Goal: Information Seeking & Learning: Find specific fact

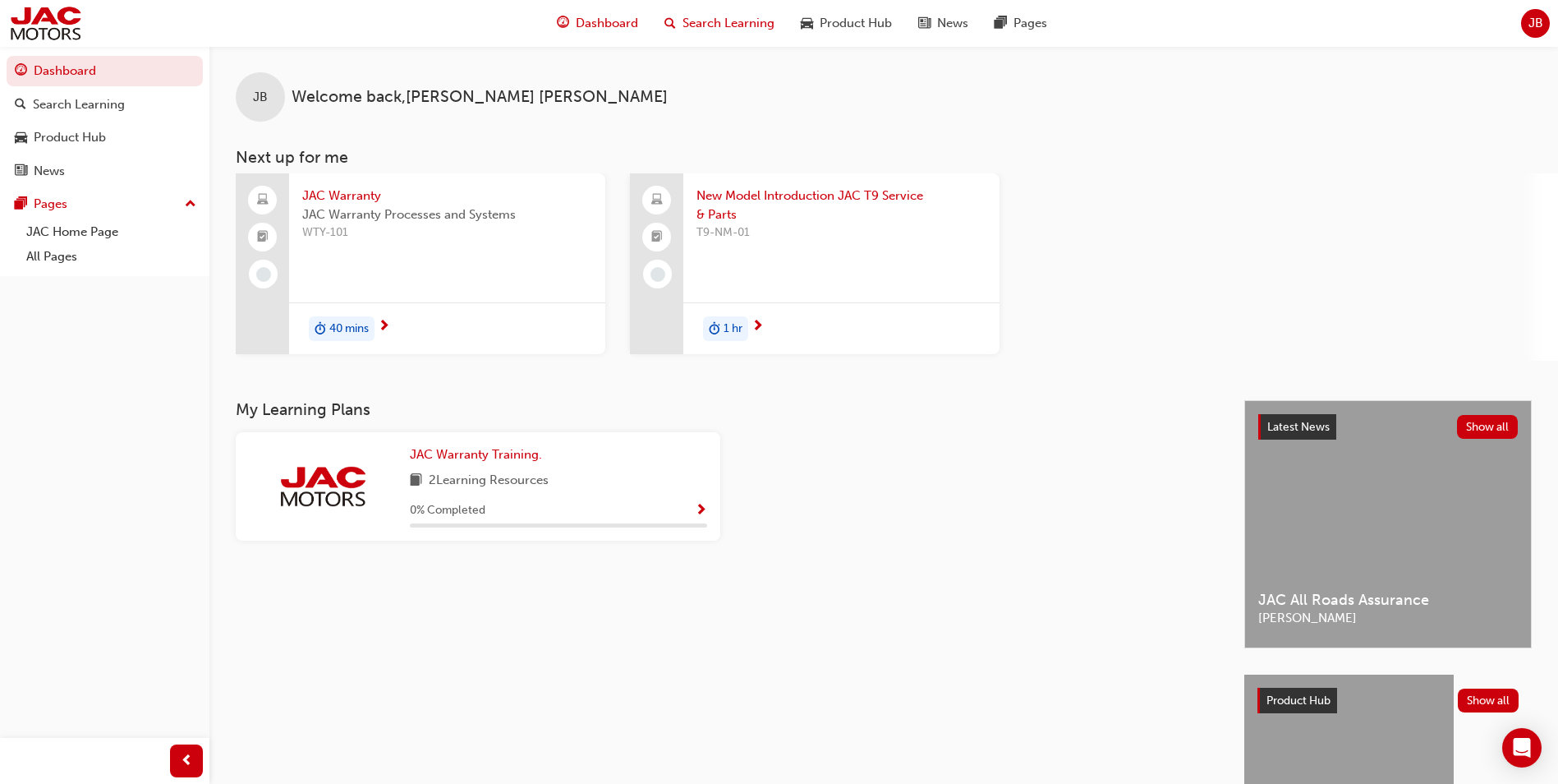
click at [734, 20] on span "Search Learning" at bounding box center [728, 23] width 92 height 19
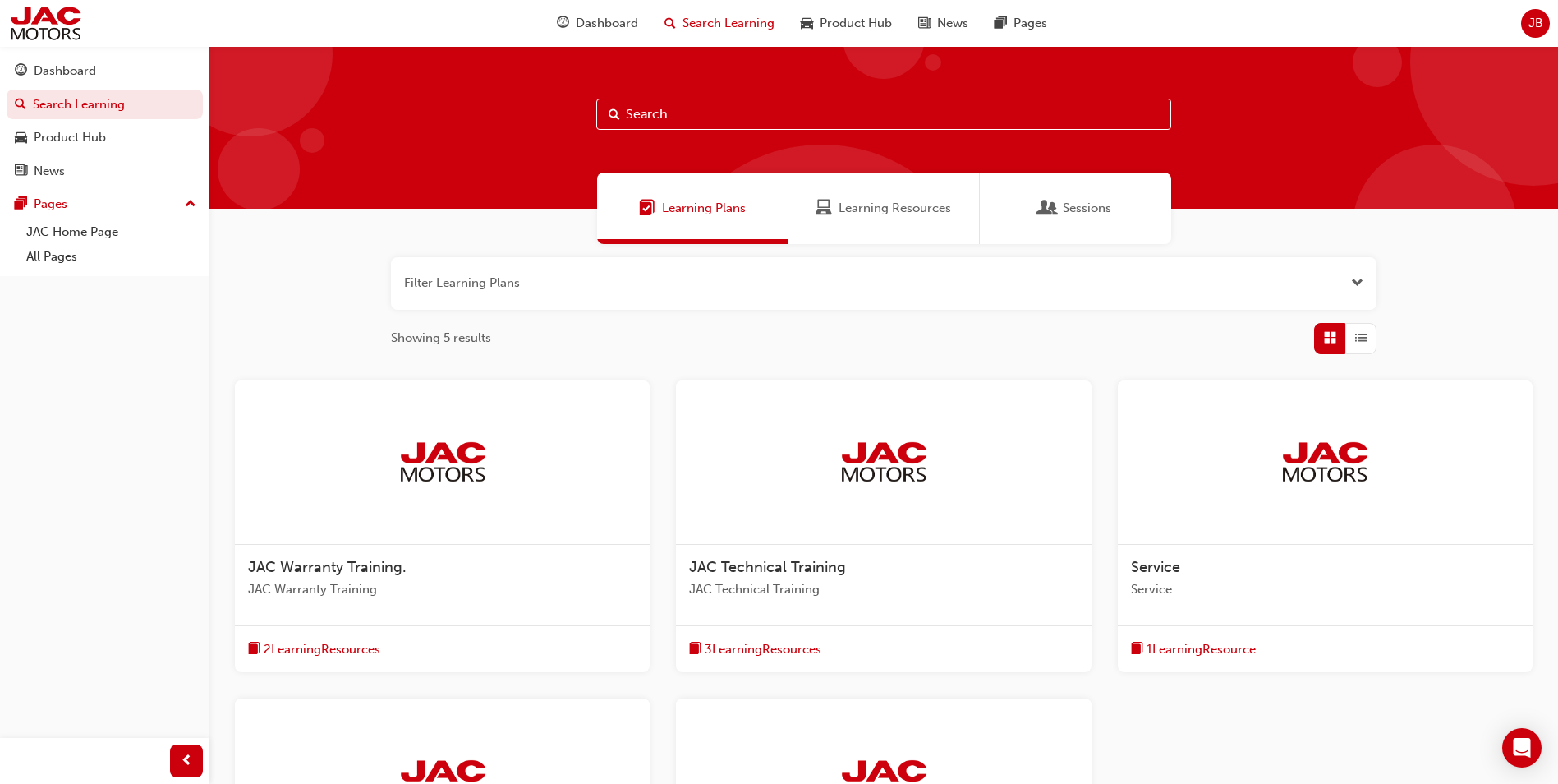
click at [697, 106] on input "text" at bounding box center [883, 115] width 575 height 31
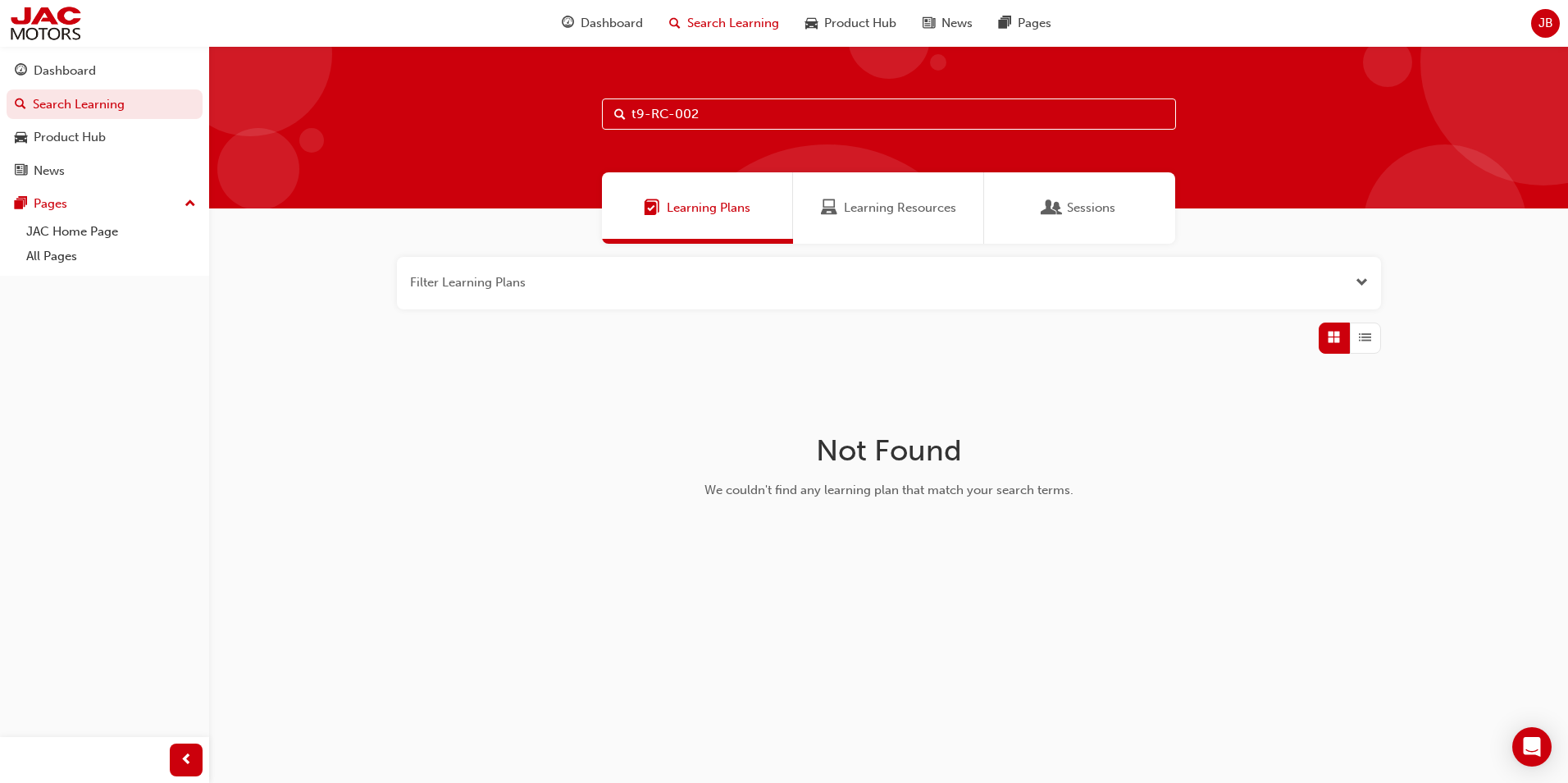
type input "t9-RC-002"
drag, startPoint x: 751, startPoint y: 116, endPoint x: 631, endPoint y: 108, distance: 120.3
click at [483, 101] on div "t9-RC-002" at bounding box center [888, 126] width 1358 height 162
click at [70, 60] on link "Dashboard" at bounding box center [104, 71] width 196 height 30
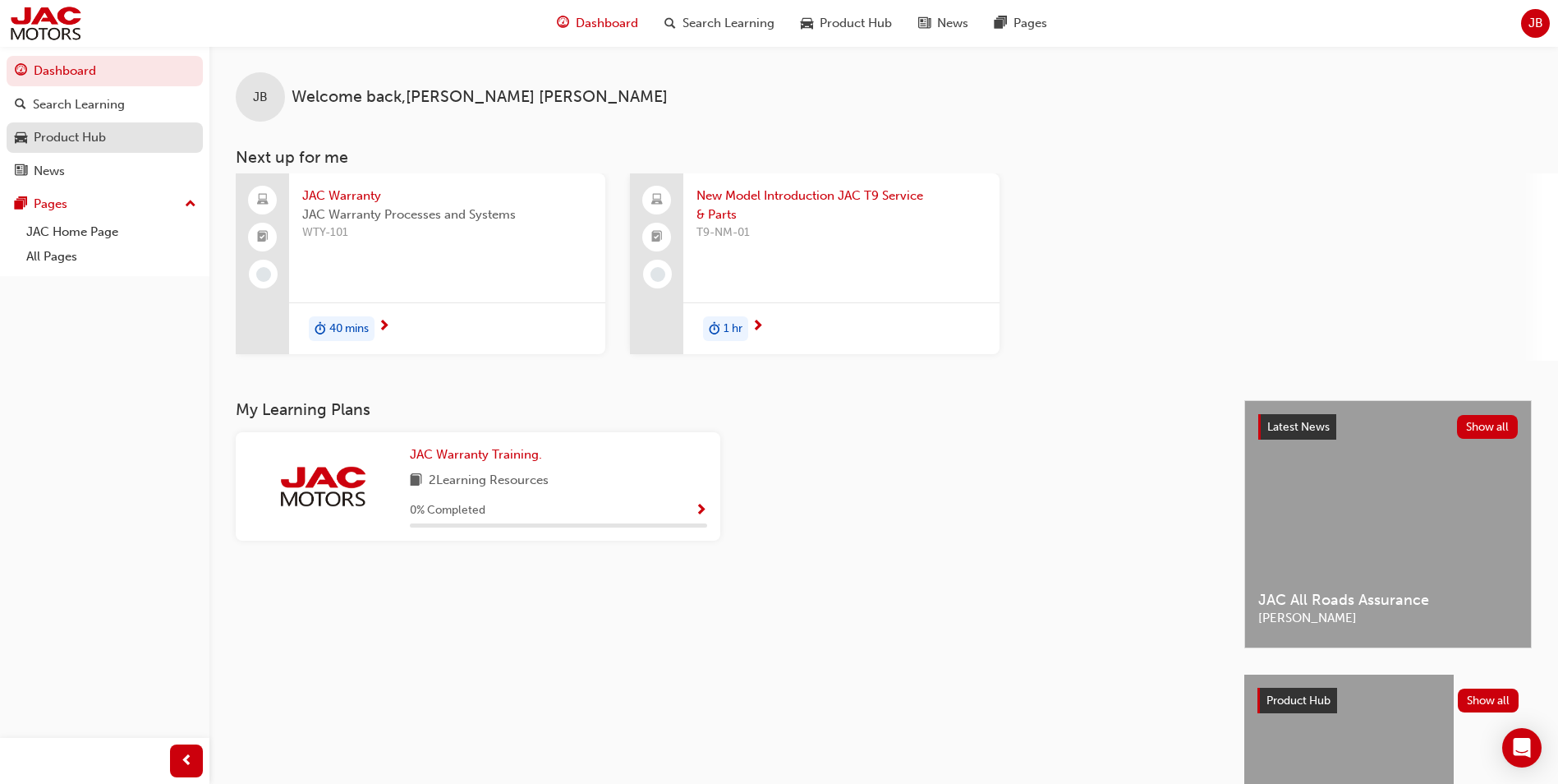
click at [88, 131] on div "Product Hub" at bounding box center [70, 138] width 72 height 19
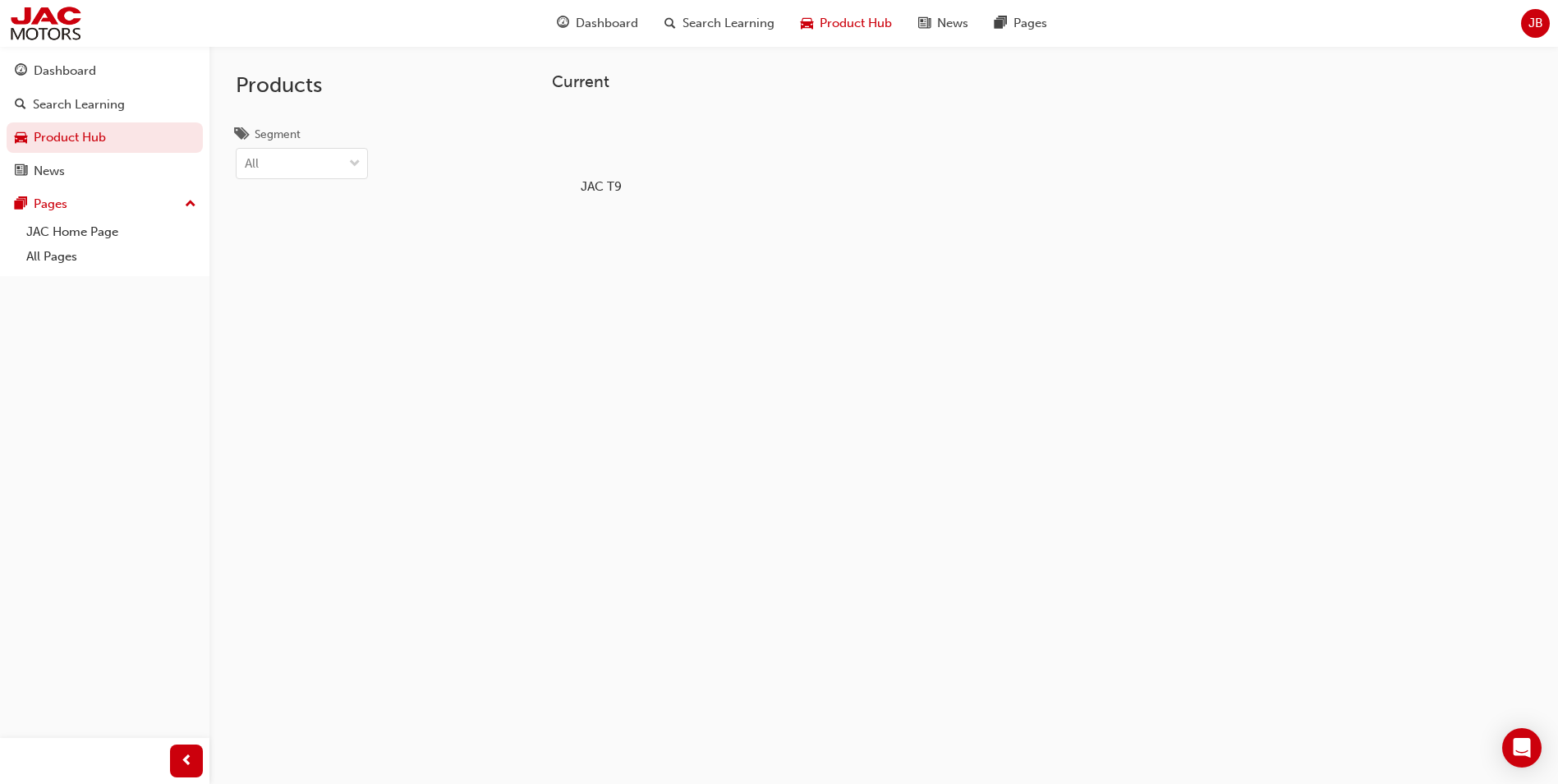
click at [946, 23] on span "News" at bounding box center [953, 23] width 31 height 19
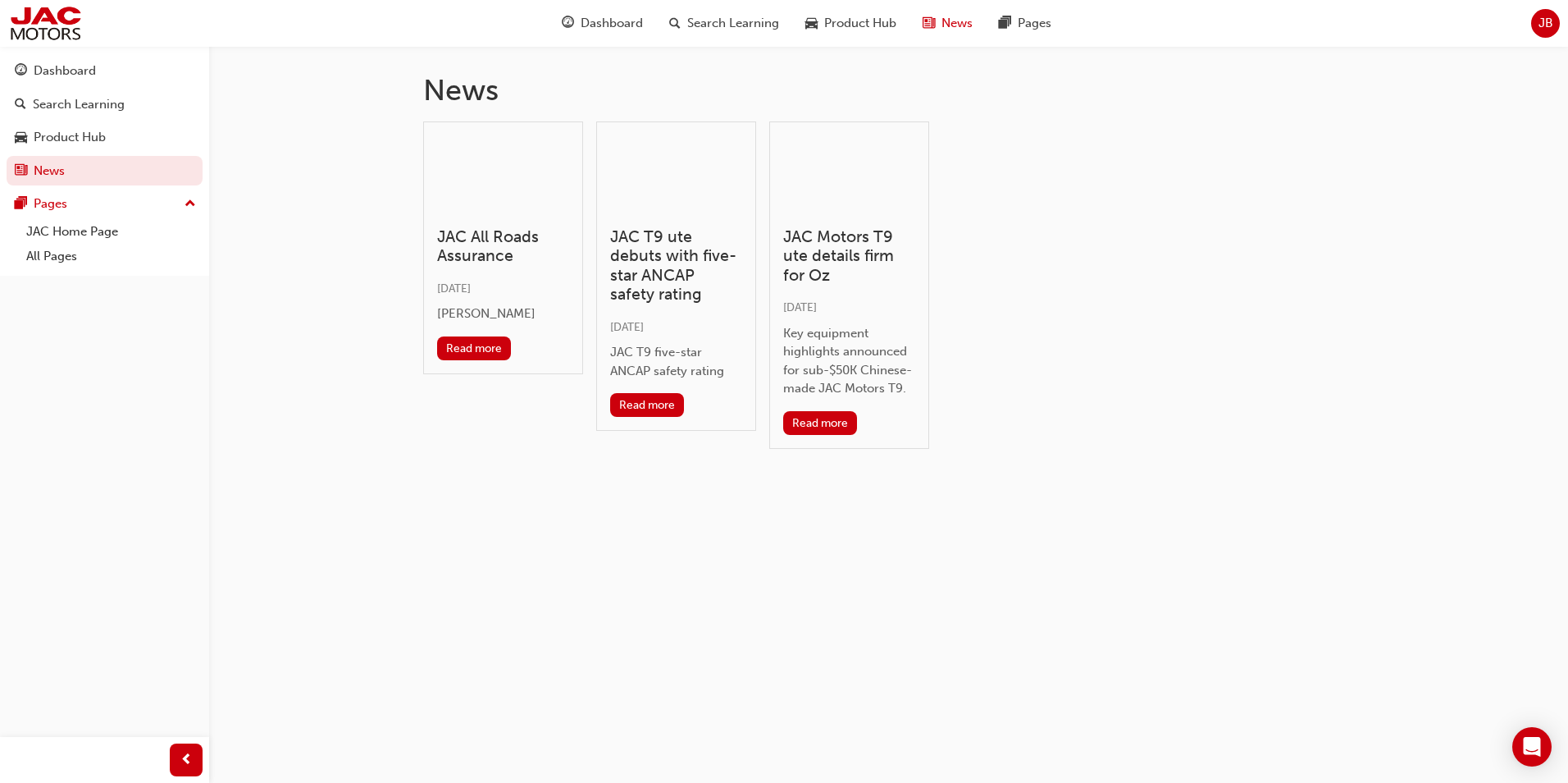
click at [1542, 30] on span "JB" at bounding box center [1546, 23] width 15 height 19
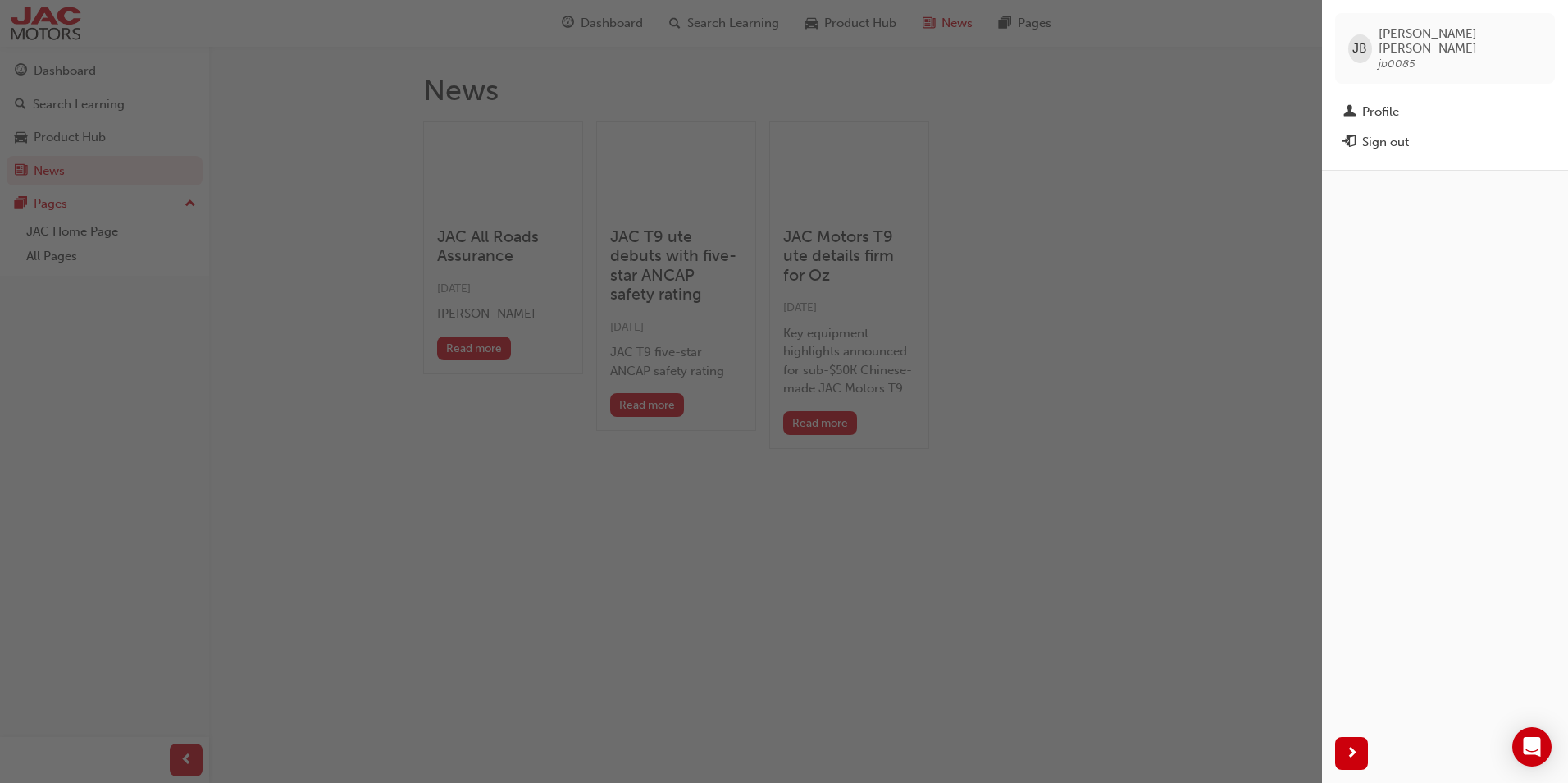
click at [878, 594] on div "button" at bounding box center [661, 391] width 1322 height 783
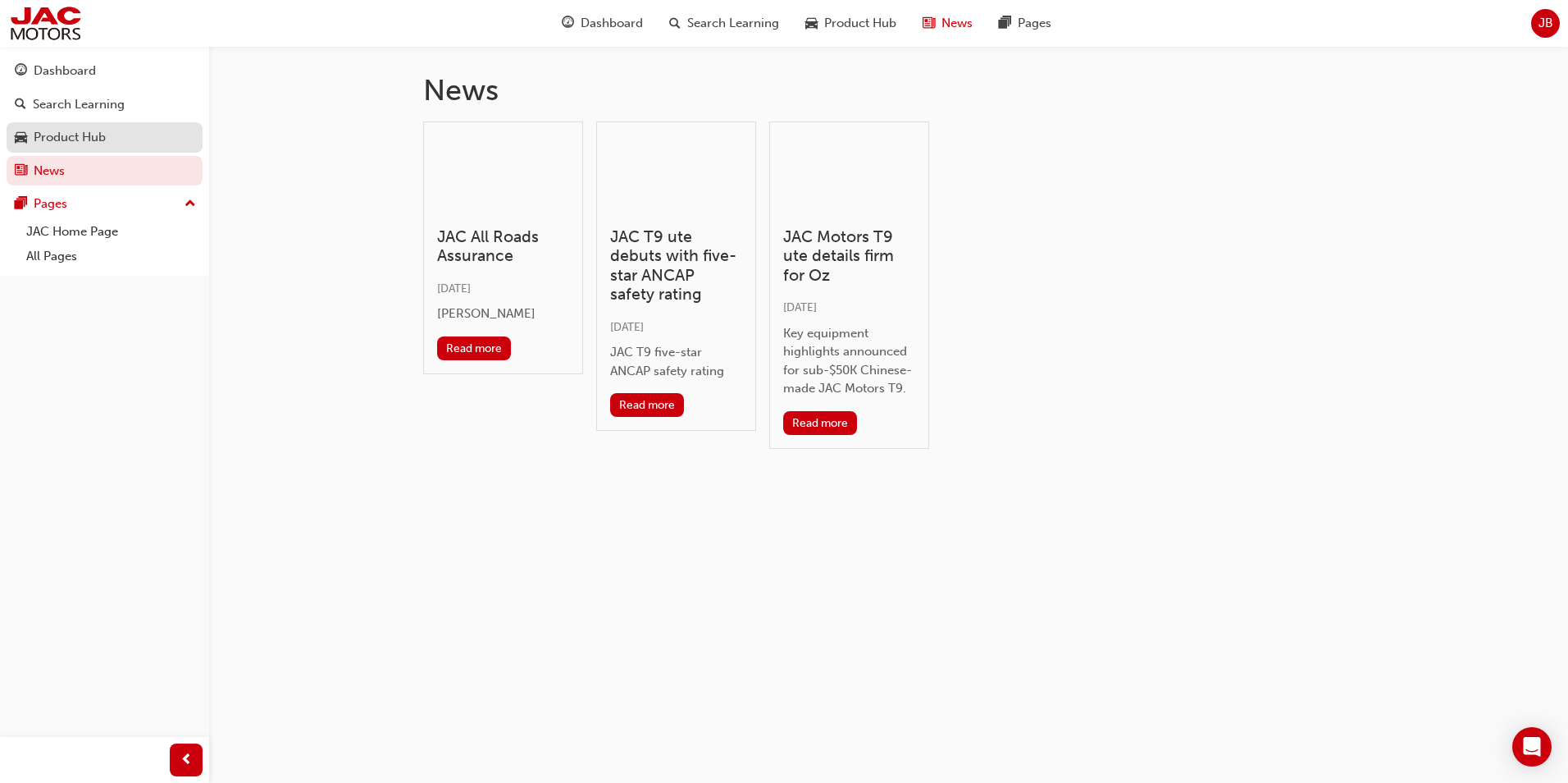
click at [81, 139] on div "Product Hub" at bounding box center [70, 137] width 72 height 19
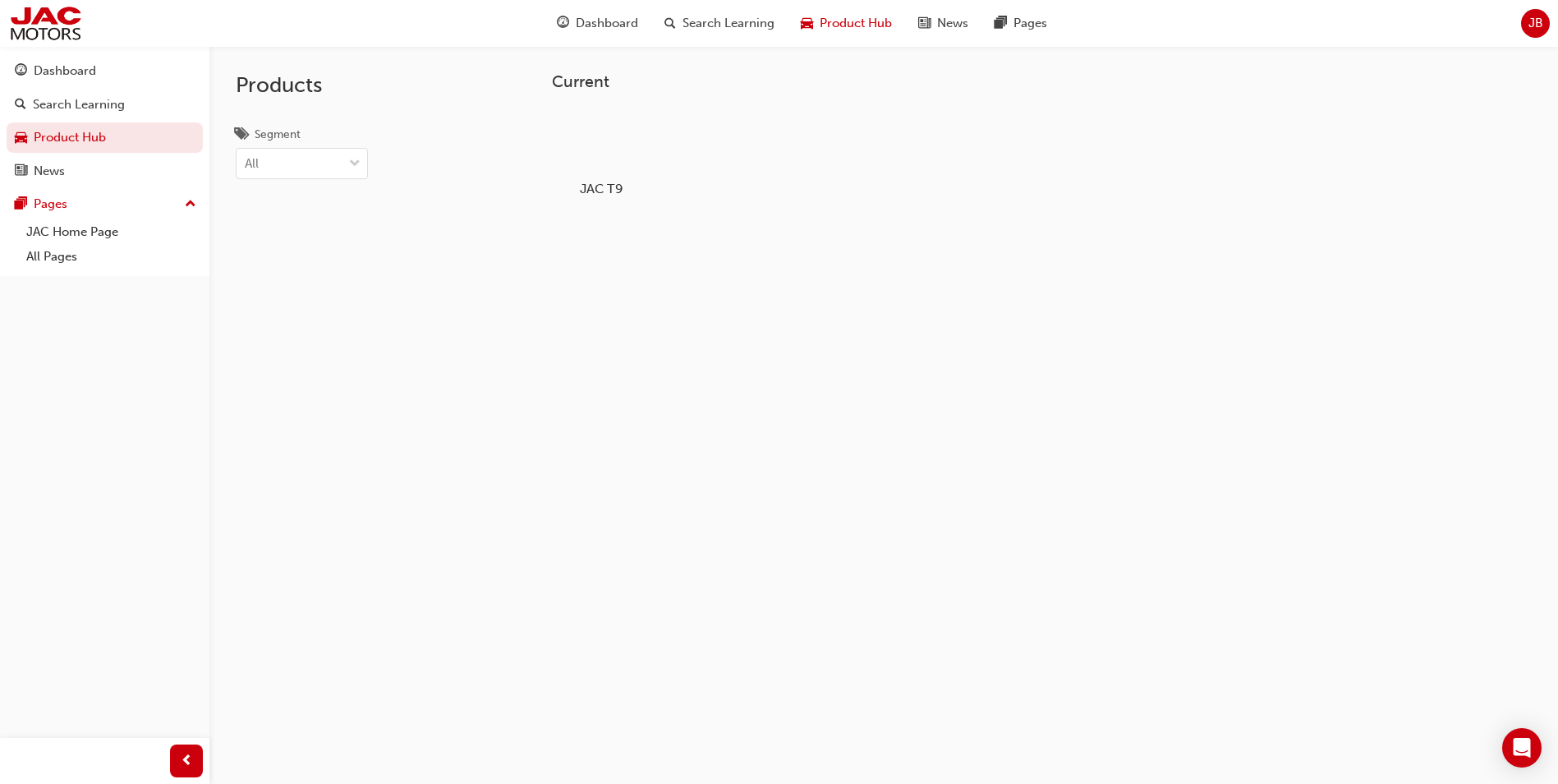
click at [620, 158] on div at bounding box center [602, 141] width 91 height 66
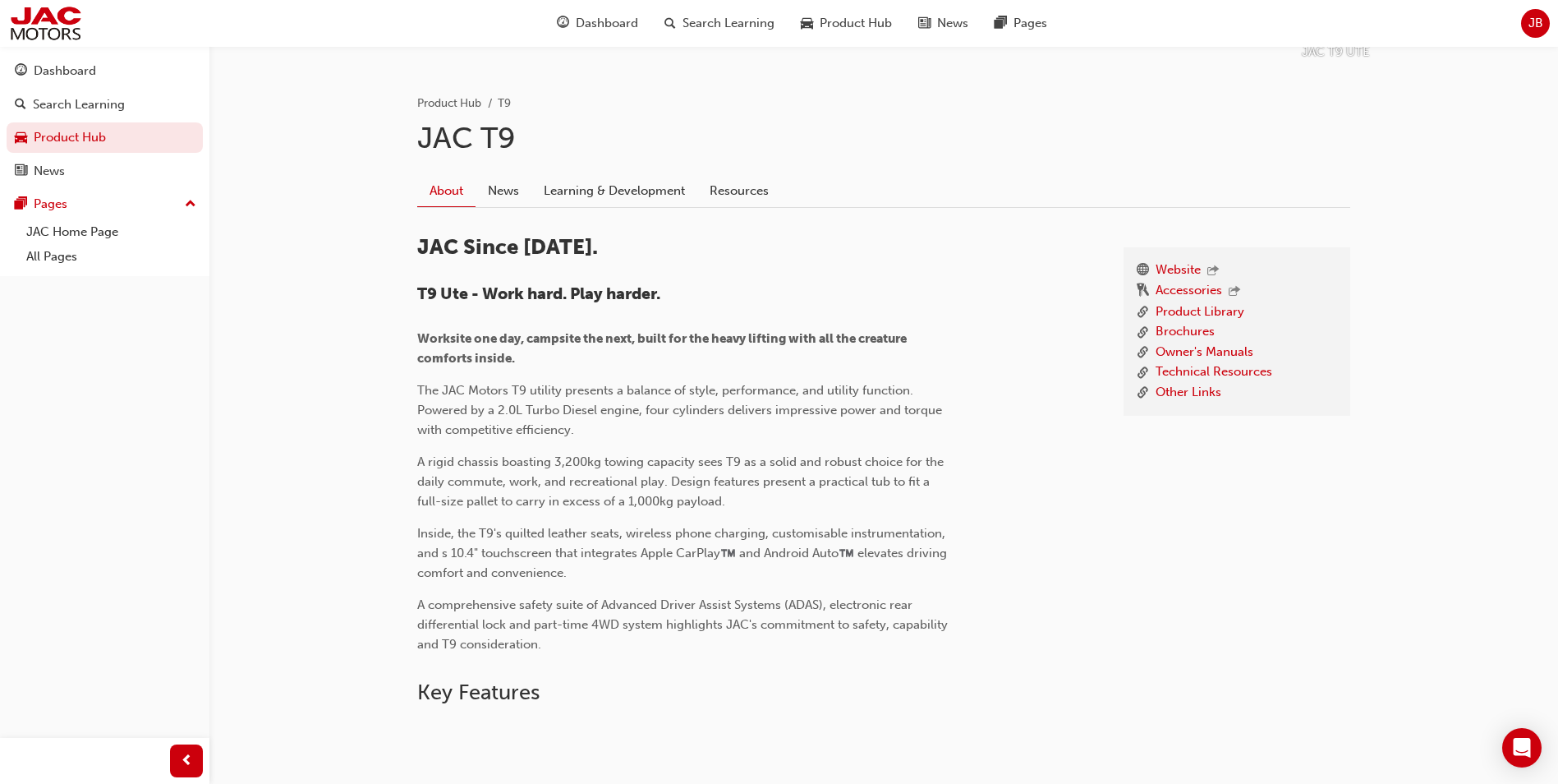
scroll to position [411, 0]
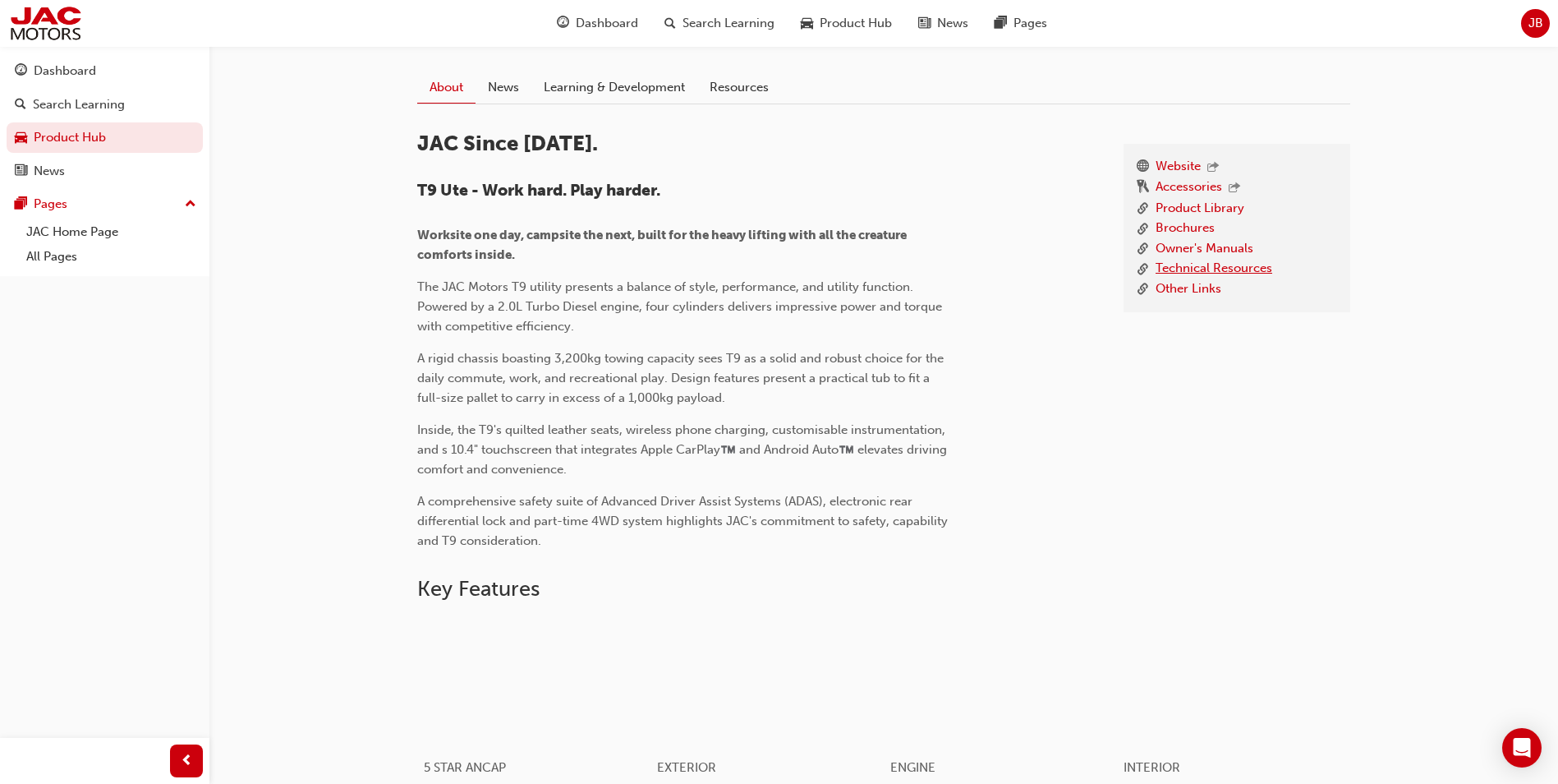
click at [1201, 267] on link "Technical Resources" at bounding box center [1214, 269] width 116 height 20
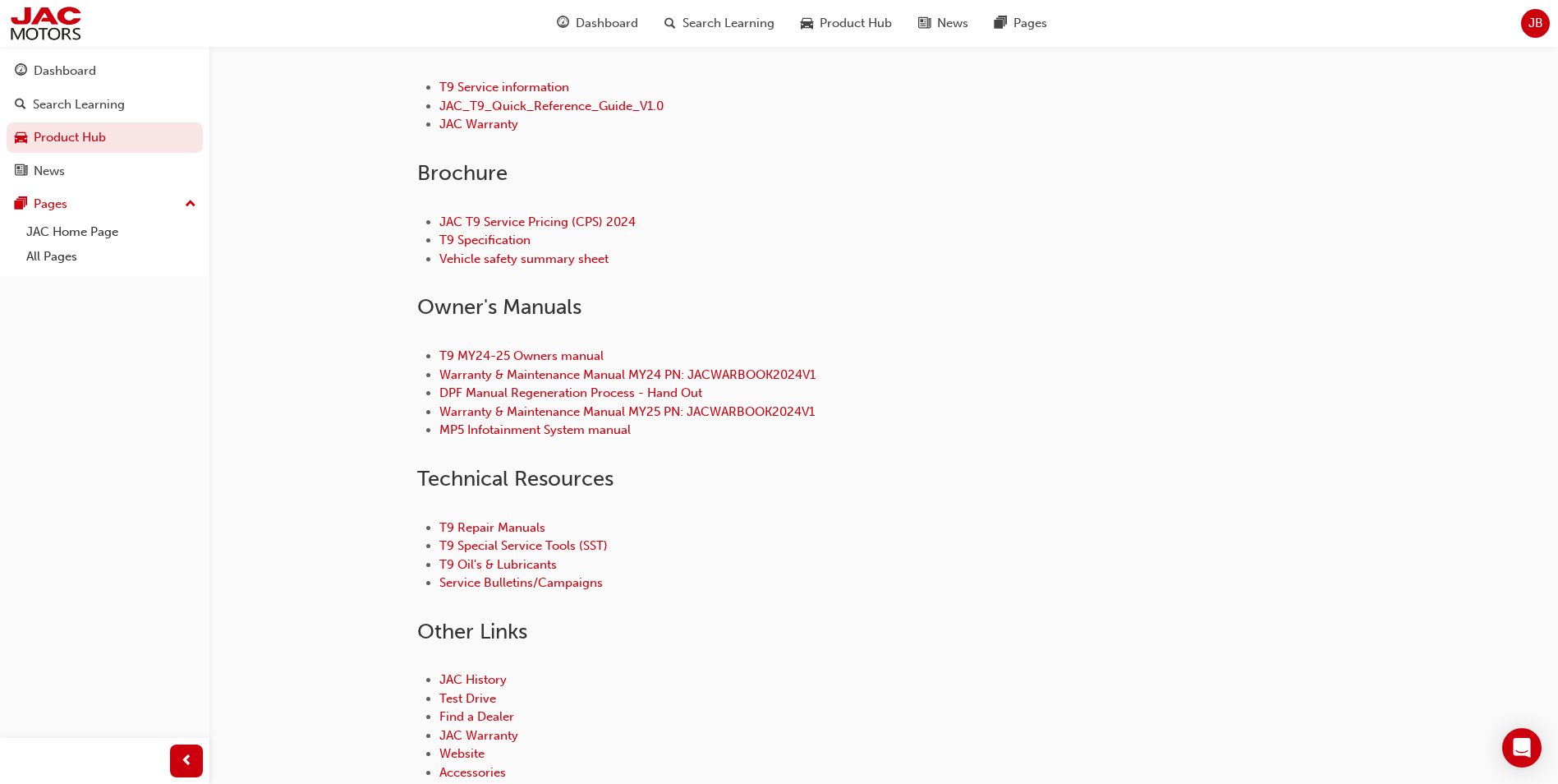
scroll to position [633, 0]
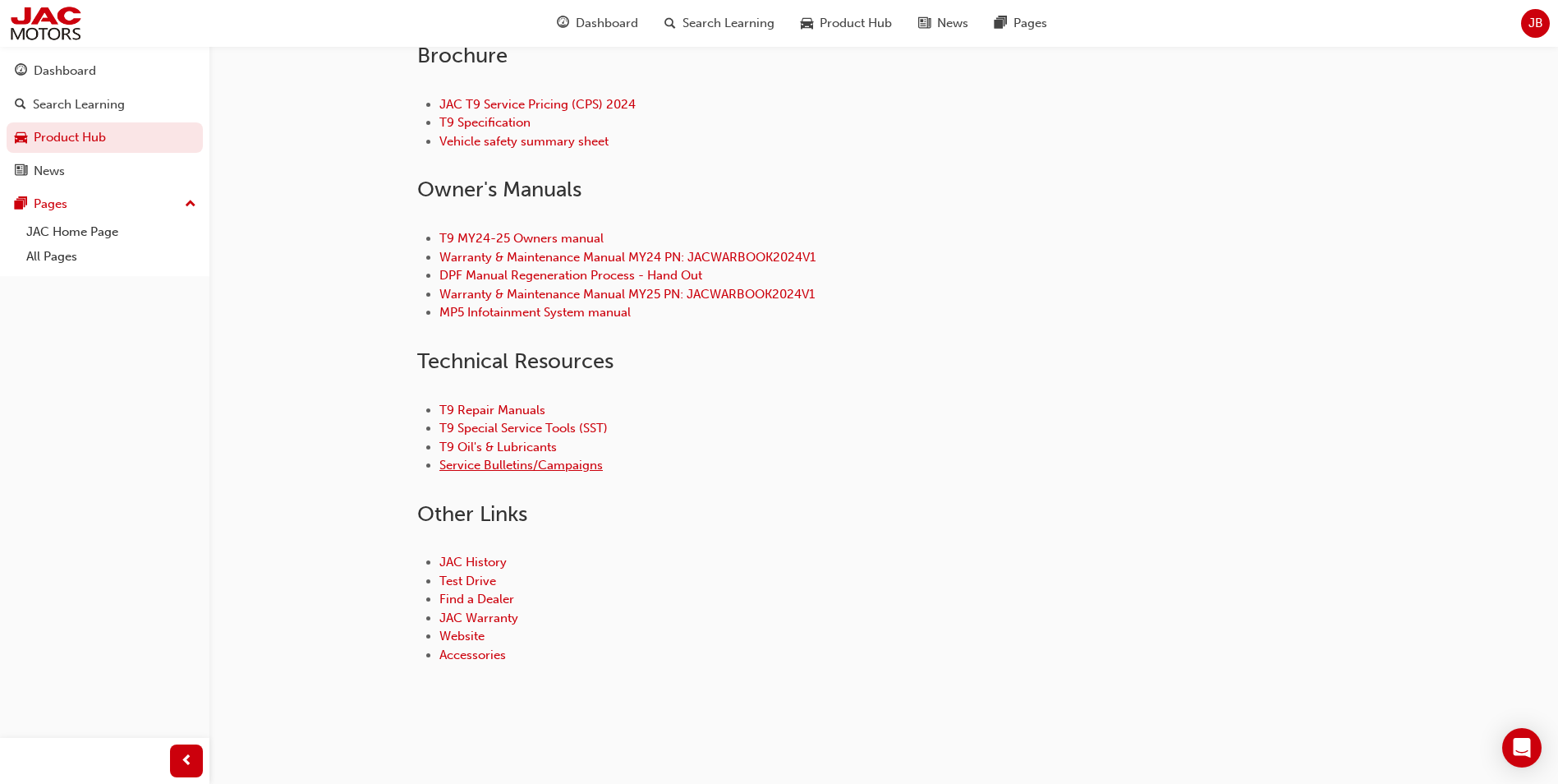
click at [522, 462] on link "Service Bulletins/Campaigns" at bounding box center [521, 465] width 163 height 15
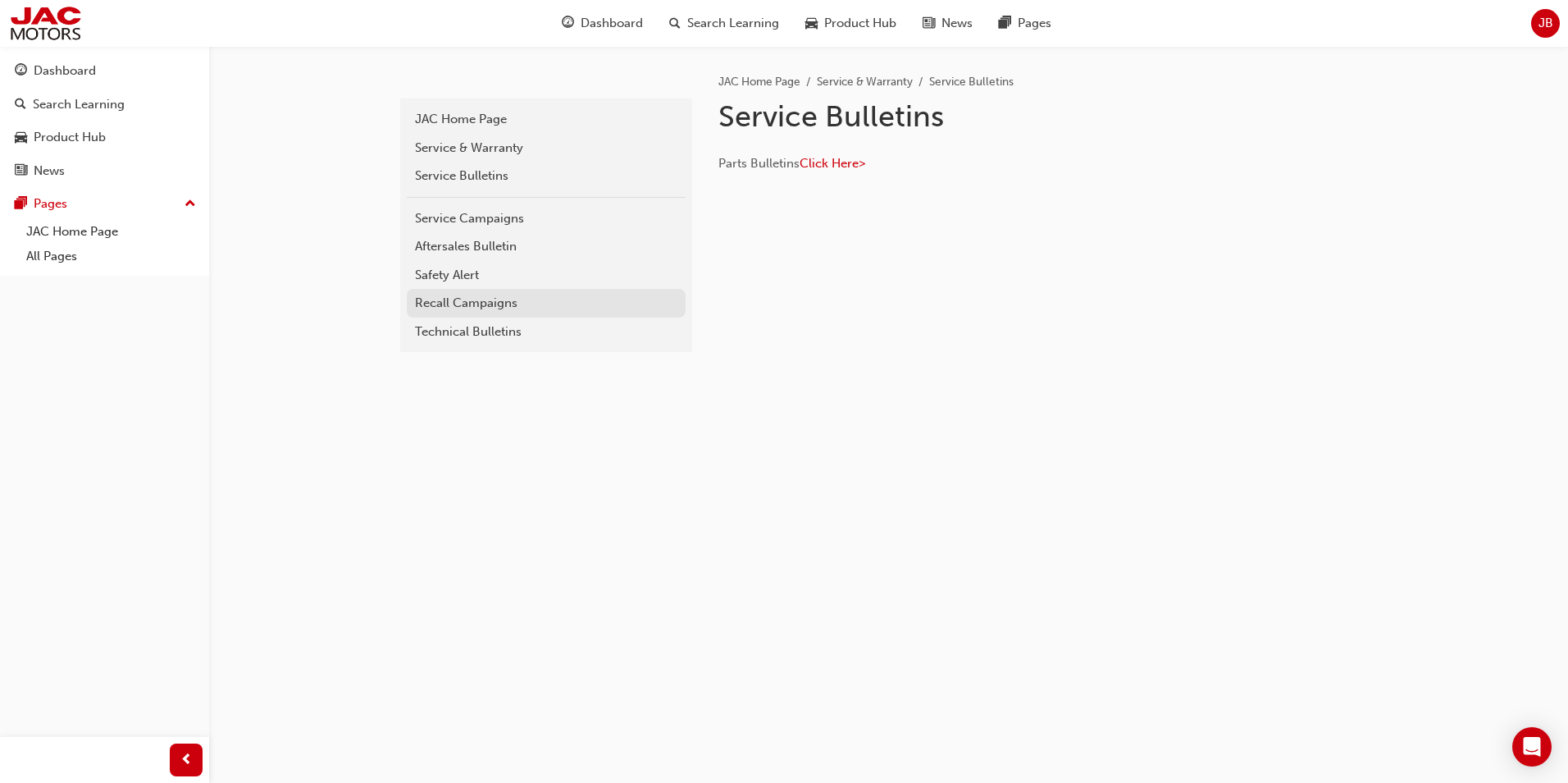
click at [446, 291] on link "Recall Campaigns" at bounding box center [546, 302] width 279 height 28
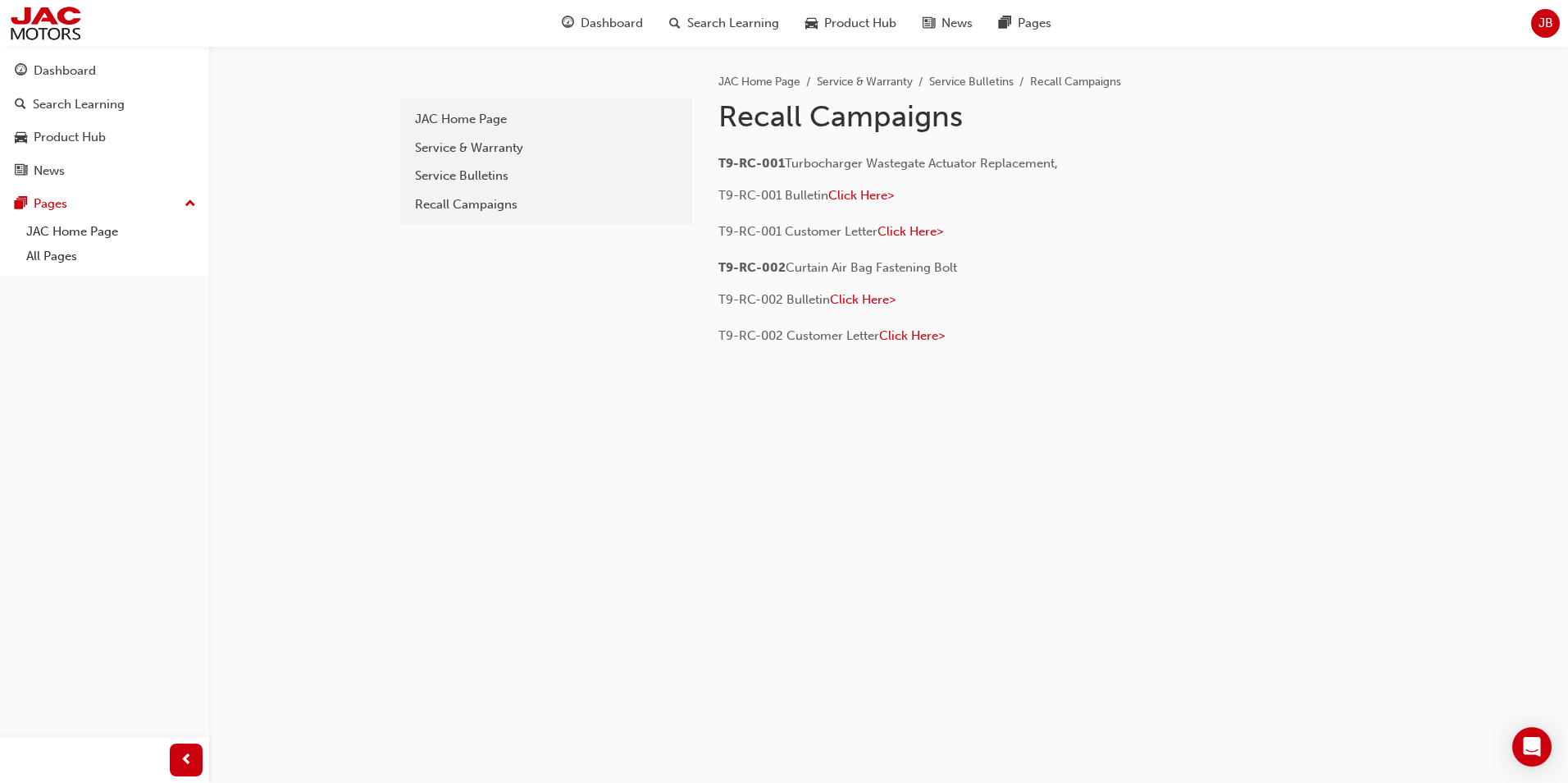
click at [902, 265] on span "Curtain Air Bag Fastening Bolt" at bounding box center [871, 267] width 171 height 15
click at [867, 298] on span "Click Here>" at bounding box center [863, 299] width 66 height 15
